Goal: Check status: Check status

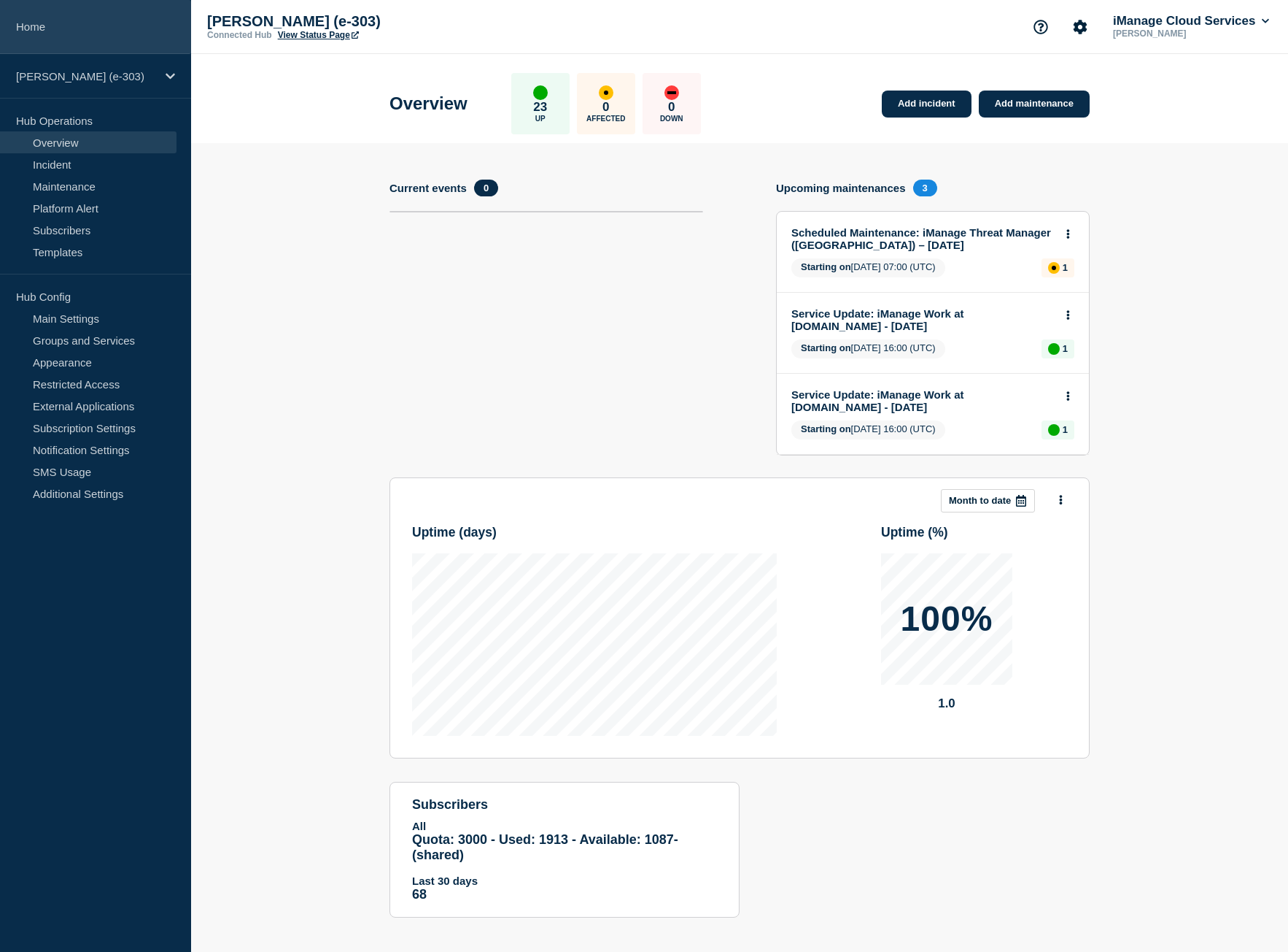
click at [77, 36] on link "Home" at bounding box center [95, 27] width 191 height 54
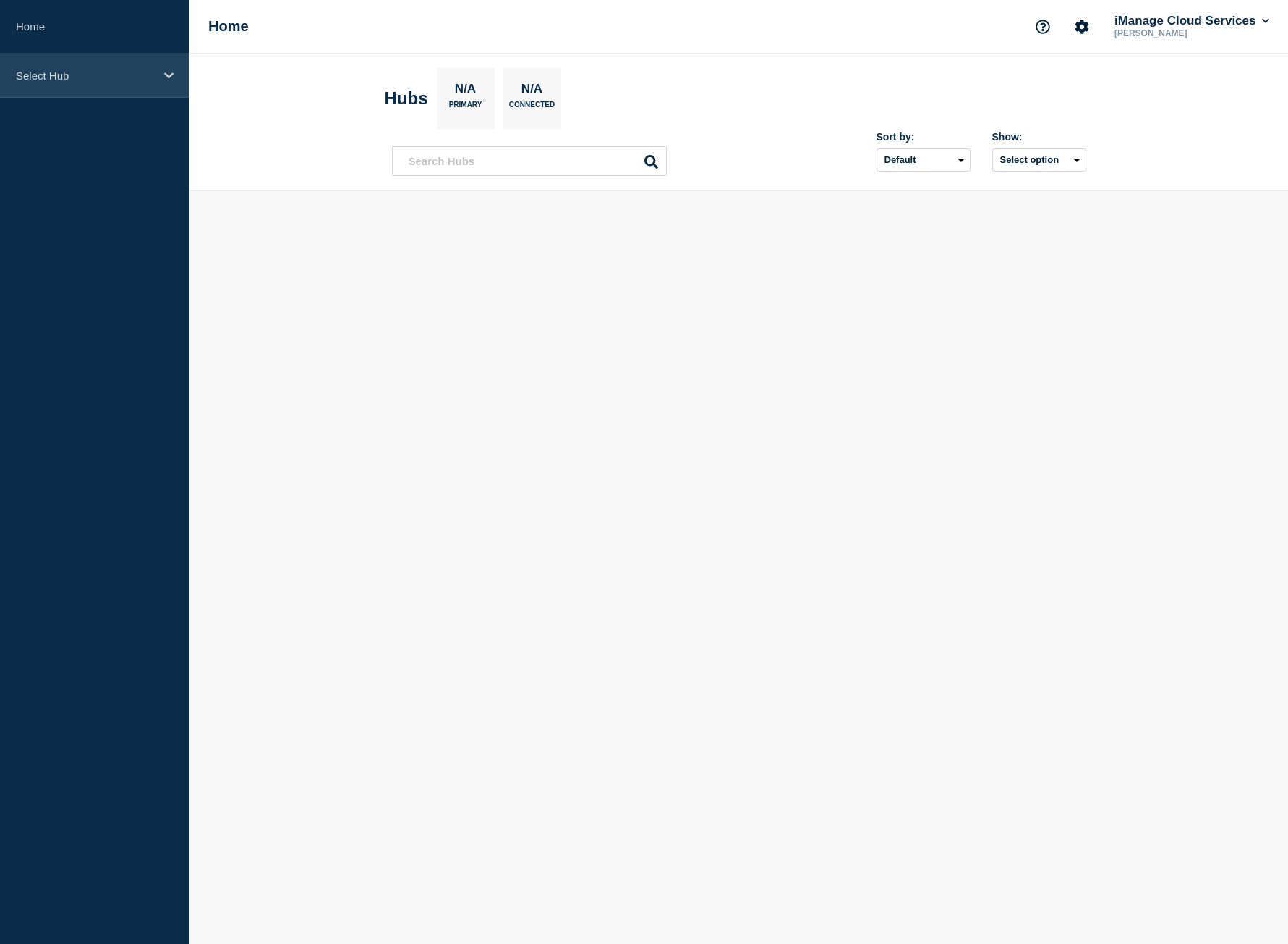
click at [101, 61] on div "Select Hub" at bounding box center [94, 75] width 189 height 44
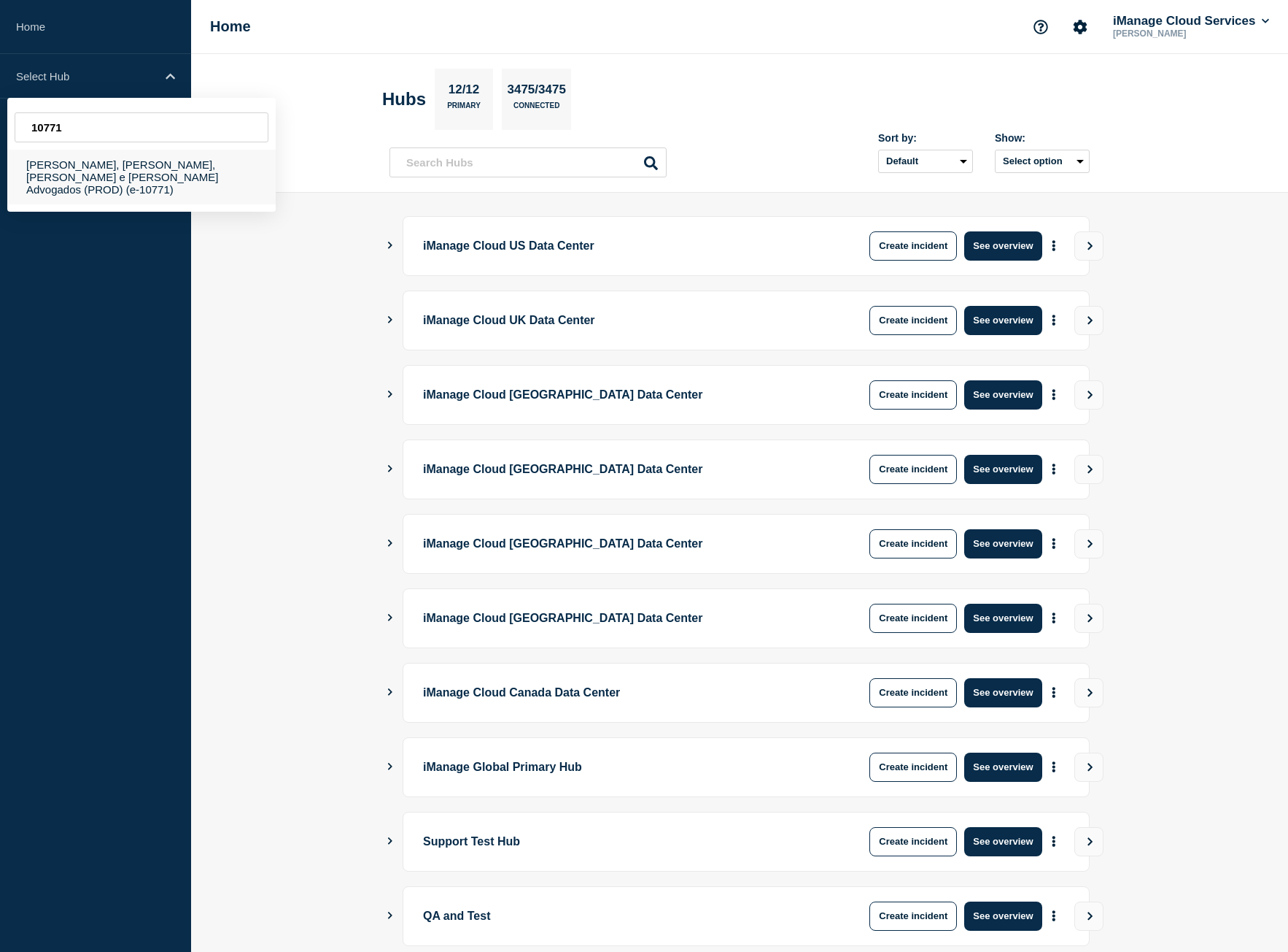
type input "10771"
click at [144, 179] on div "[PERSON_NAME], [PERSON_NAME], [PERSON_NAME] e [PERSON_NAME] Advogados (PROD) (e…" at bounding box center [141, 176] width 269 height 54
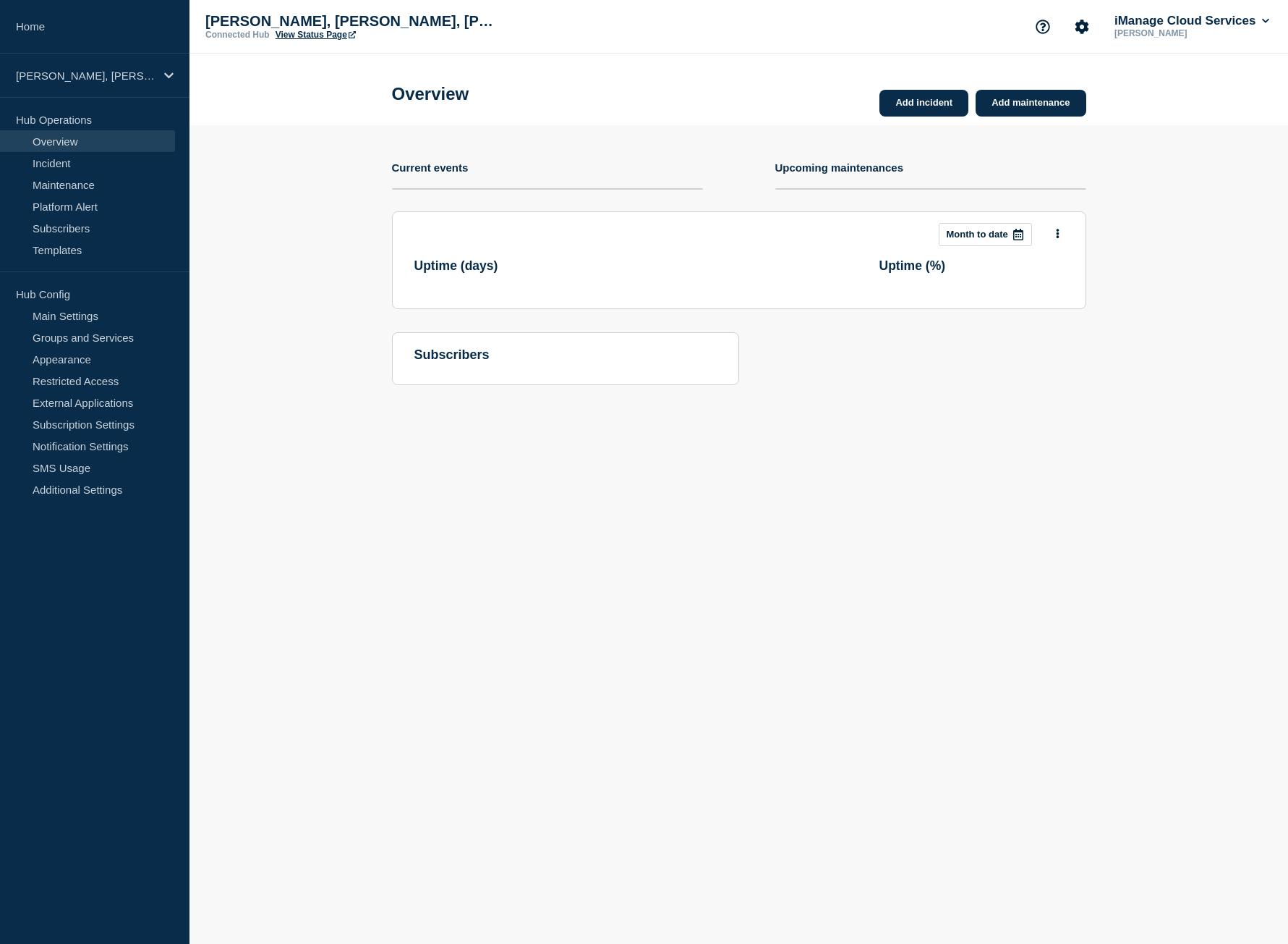
click at [308, 38] on link "View Status Page" at bounding box center [316, 34] width 81 height 10
